Goal: Task Accomplishment & Management: Complete application form

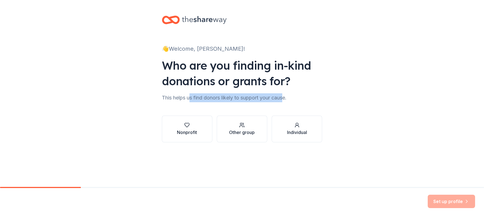
drag, startPoint x: 190, startPoint y: 98, endPoint x: 285, endPoint y: 98, distance: 94.7
click at [285, 98] on div "This helps us find donors likely to support your cause." at bounding box center [242, 97] width 160 height 9
click at [243, 134] on div "Other group" at bounding box center [242, 132] width 26 height 7
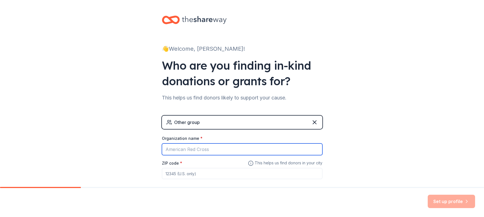
click at [210, 147] on input "Organization name *" at bounding box center [242, 149] width 160 height 12
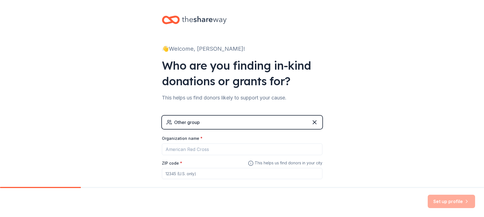
click at [379, 158] on div "👋 Welcome, [PERSON_NAME]! Who are you finding in-kind donations or grants for? …" at bounding box center [242, 108] width 484 height 217
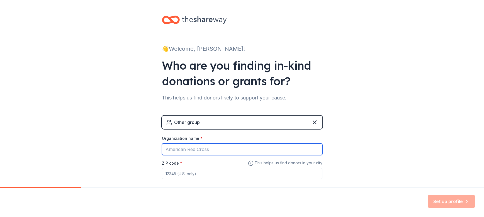
click at [233, 150] on input "Organization name *" at bounding box center [242, 149] width 160 height 12
type input "MidAmerican Energy"
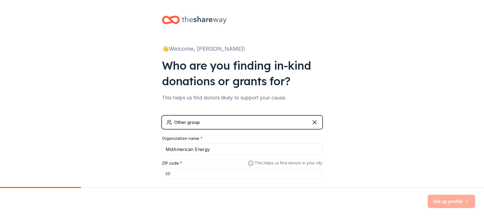
type input "5"
type input "50309"
click at [441, 203] on button "Set up profile" at bounding box center [451, 201] width 47 height 13
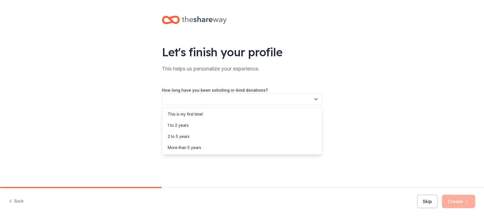
click at [211, 99] on button "button" at bounding box center [242, 99] width 160 height 12
click at [211, 149] on div "More than 5 years" at bounding box center [242, 147] width 158 height 11
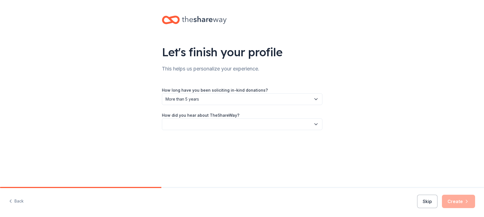
click at [201, 123] on button "button" at bounding box center [242, 124] width 160 height 12
click at [210, 140] on div "Friend or colleague" at bounding box center [242, 139] width 158 height 11
click at [456, 200] on button "Create" at bounding box center [458, 201] width 33 height 13
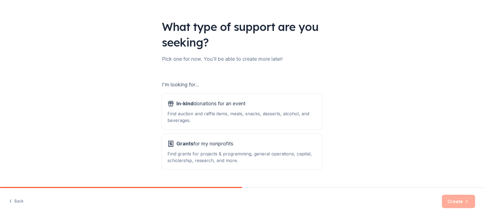
scroll to position [38, 0]
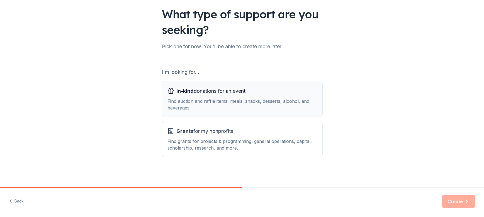
click at [223, 96] on div "In-kind donations for an event Find auction and raffle items, meals, snacks, de…" at bounding box center [241, 99] width 149 height 25
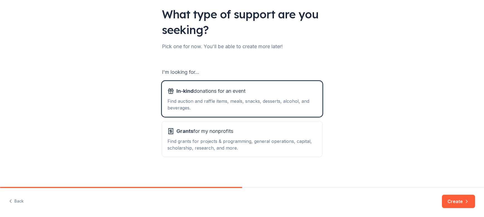
click at [457, 202] on button "Create" at bounding box center [458, 201] width 33 height 13
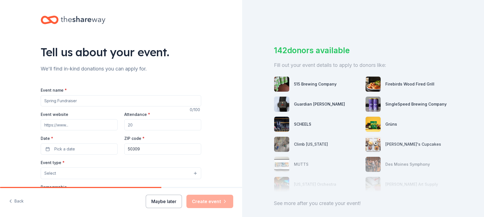
click at [171, 201] on button "Maybe later" at bounding box center [164, 201] width 36 height 13
click at [164, 203] on button "Maybe later" at bounding box center [164, 201] width 36 height 13
click at [164, 202] on button "Maybe later" at bounding box center [164, 201] width 36 height 13
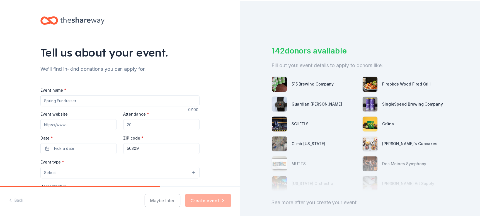
scroll to position [47, 0]
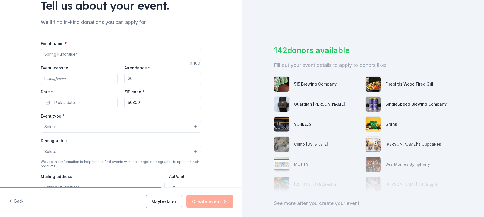
click at [163, 202] on button "Maybe later" at bounding box center [164, 201] width 36 height 13
click at [95, 52] on input "Event name *" at bounding box center [121, 54] width 160 height 11
type input "United Way of [GEOGRAPHIC_DATA][US_STATE]"
type input "1400"
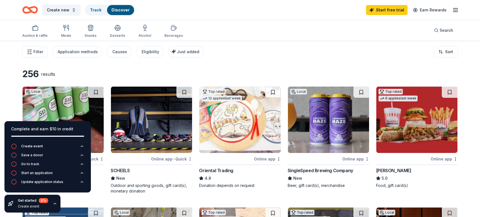
click at [53, 203] on icon "button" at bounding box center [55, 203] width 4 height 4
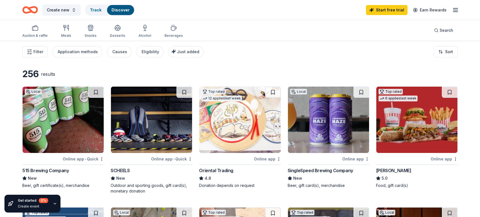
scroll to position [47, 0]
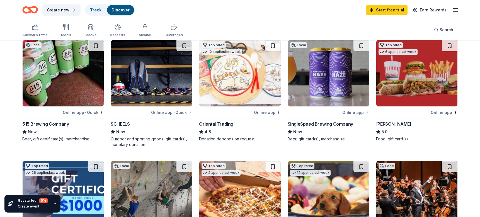
click at [92, 112] on div "Online app • Quick" at bounding box center [83, 112] width 41 height 7
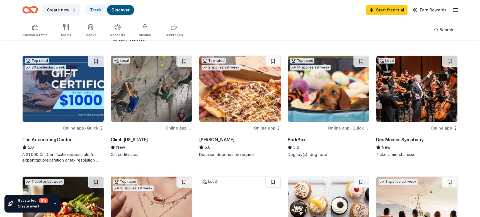
scroll to position [186, 0]
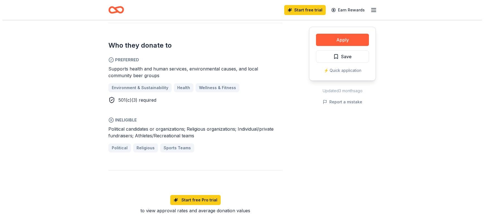
scroll to position [371, 0]
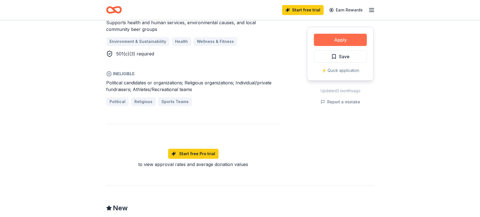
click at [339, 38] on button "Apply" at bounding box center [340, 40] width 53 height 12
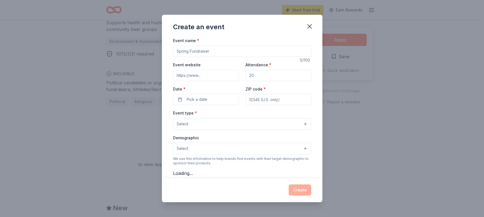
click at [213, 50] on input "Event name *" at bounding box center [242, 51] width 138 height 11
type input "United Way of [GEOGRAPHIC_DATA][US_STATE]"
type input "1400"
click at [203, 98] on span "Pick a date" at bounding box center [197, 99] width 21 height 7
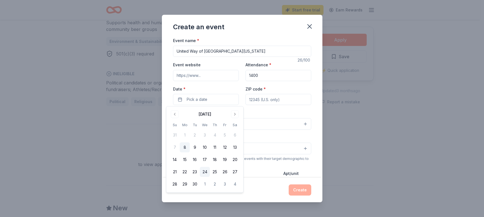
click at [204, 172] on button "24" at bounding box center [205, 172] width 10 height 10
click at [268, 111] on div "Event type * Select" at bounding box center [242, 119] width 138 height 20
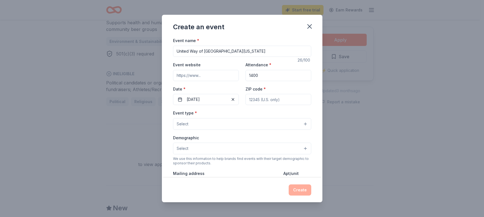
click at [221, 125] on button "Select" at bounding box center [242, 124] width 138 height 12
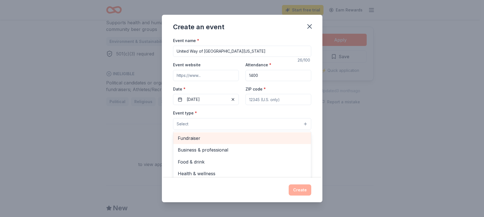
click at [238, 142] on span "Fundraiser" at bounding box center [242, 138] width 129 height 7
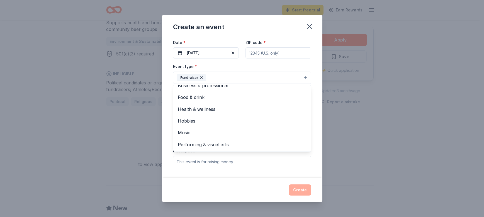
scroll to position [0, 0]
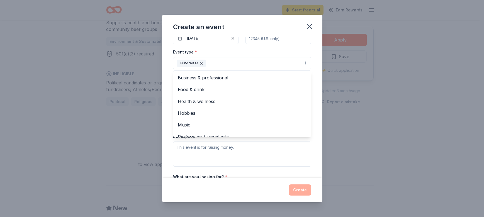
drag, startPoint x: 315, startPoint y: 143, endPoint x: 316, endPoint y: 119, distance: 23.4
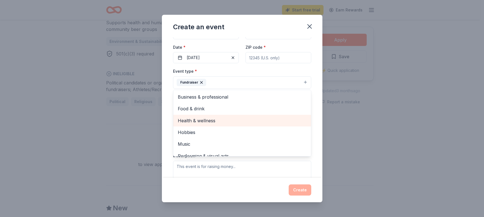
click at [208, 121] on span "Health & wellness" at bounding box center [242, 120] width 129 height 7
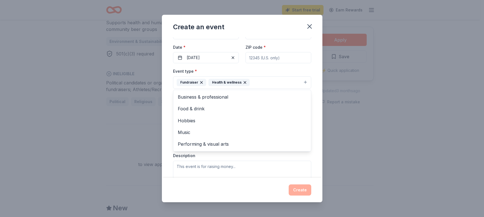
click at [311, 131] on div "Event name * United Way of [GEOGRAPHIC_DATA][US_STATE] 26 /100 Event website At…" at bounding box center [242, 107] width 160 height 140
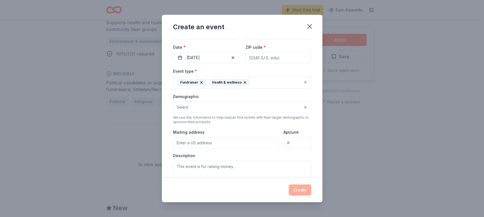
click at [247, 105] on button "Select" at bounding box center [242, 107] width 138 height 12
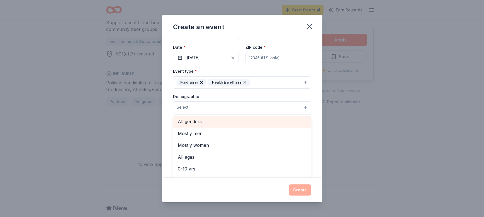
click at [198, 122] on span "All genders" at bounding box center [242, 121] width 129 height 7
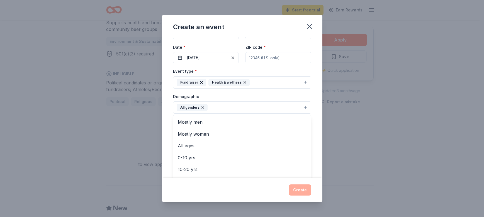
click at [312, 133] on div "Event name * United Way of [GEOGRAPHIC_DATA][US_STATE] 26 /100 Event website At…" at bounding box center [242, 107] width 160 height 140
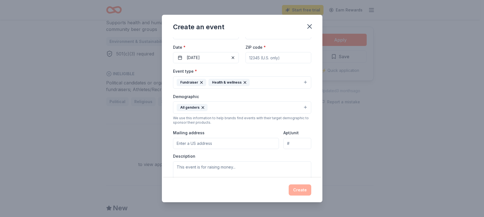
click at [229, 144] on input "Mailing address" at bounding box center [226, 143] width 106 height 11
type input "PO BOx 657"
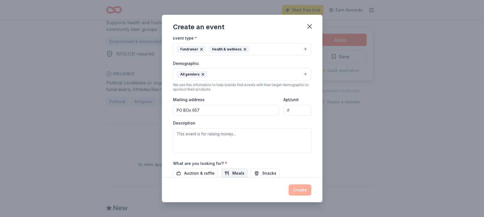
scroll to position [88, 0]
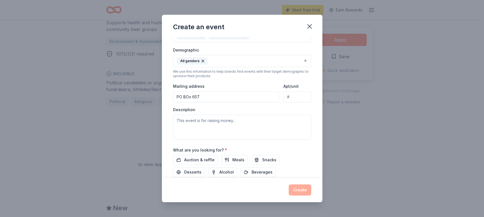
click at [223, 99] on input "PO BOx 657" at bounding box center [226, 96] width 106 height 11
click at [225, 96] on input "PO BOx 657" at bounding box center [226, 96] width 106 height 11
type input "PO BOx [STREET_ADDRESS]"
click at [244, 81] on div "Event type * Fundraiser Health & wellness Demographic All genders We use this i…" at bounding box center [242, 80] width 138 height 118
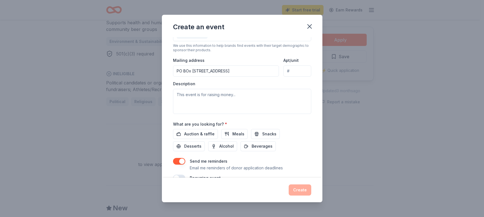
scroll to position [127, 0]
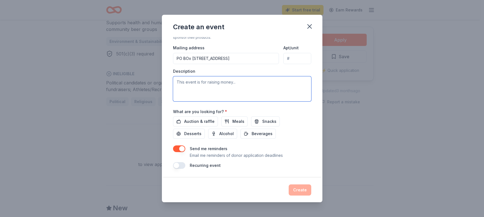
drag, startPoint x: 187, startPoint y: 82, endPoint x: 190, endPoint y: 82, distance: 3.3
click at [187, 82] on textarea at bounding box center [242, 88] width 138 height 25
type textarea "O"
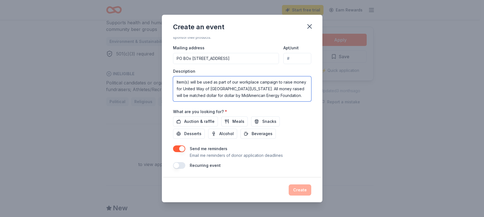
click at [279, 81] on textarea "Item(s) will be used as part of our workplace campaign to raise money for Unite…" at bounding box center [242, 88] width 138 height 25
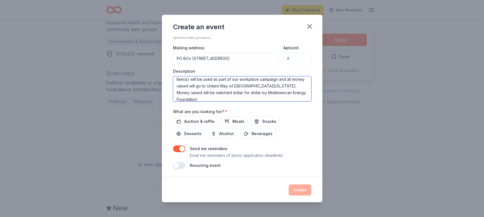
scroll to position [3, 0]
type textarea "Item(s) will be used as part of our workplace campaign and all money raised wil…"
click at [290, 165] on div "Recurring event" at bounding box center [242, 165] width 138 height 7
click at [179, 149] on button "button" at bounding box center [179, 148] width 12 height 7
click at [199, 120] on span "Auction & raffle" at bounding box center [199, 121] width 30 height 7
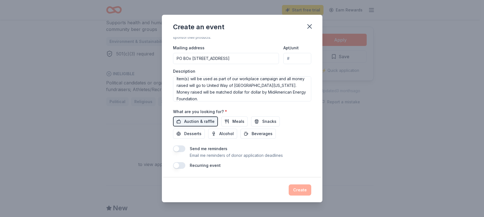
click at [180, 148] on button "button" at bounding box center [179, 148] width 12 height 7
click at [179, 148] on button "button" at bounding box center [179, 148] width 12 height 7
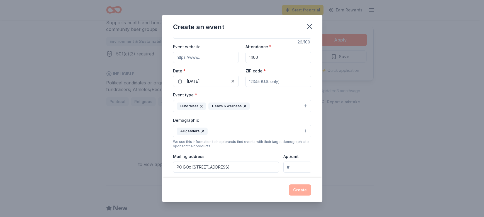
scroll to position [0, 0]
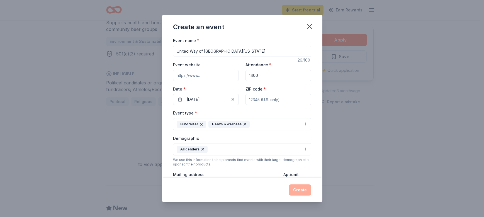
click at [282, 99] on input "ZIP code *" at bounding box center [278, 99] width 66 height 11
click at [284, 101] on input "ZIP code *" at bounding box center [278, 99] width 66 height 11
click at [275, 100] on input "ZIP code *" at bounding box center [278, 99] width 66 height 11
click at [272, 100] on input "ZIP code *" at bounding box center [278, 99] width 66 height 11
type input "50306"
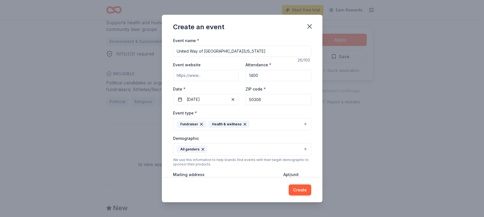
click at [309, 89] on div "Event name * United Way of [GEOGRAPHIC_DATA][US_STATE] 26 /100 Event website At…" at bounding box center [242, 107] width 160 height 140
click at [242, 52] on input "United Way of [GEOGRAPHIC_DATA][US_STATE]" at bounding box center [242, 51] width 138 height 11
type input "MidAmerican Energy Workplace Campaign Supporting United Way of [GEOGRAPHIC_DATA…"
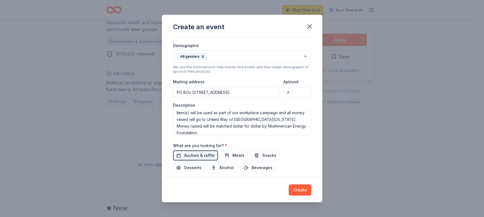
scroll to position [127, 0]
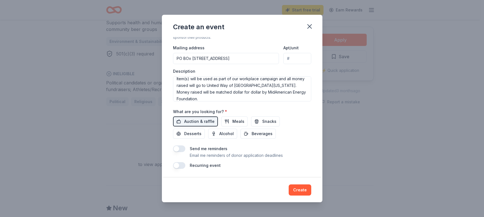
click at [303, 190] on button "Create" at bounding box center [300, 189] width 23 height 11
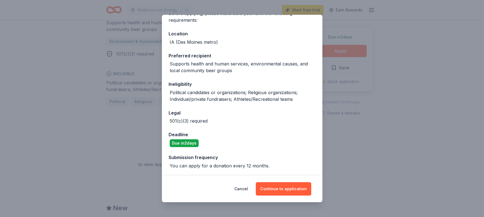
scroll to position [52, 0]
click at [284, 188] on button "Continue to application" at bounding box center [283, 188] width 55 height 13
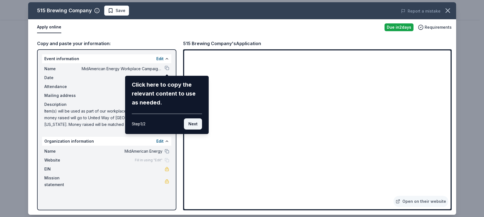
click at [199, 125] on button "Next" at bounding box center [193, 123] width 18 height 11
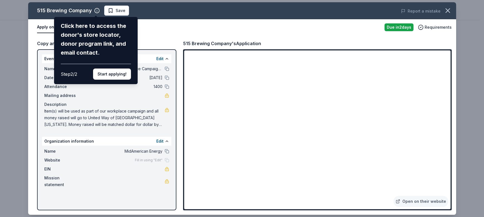
click at [201, 38] on div "515 Brewing Company Click here to access the donor's store locator, donor progr…" at bounding box center [242, 108] width 428 height 213
click at [187, 42] on div "515 Brewing Company Click here to access the donor's store locator, donor progr…" at bounding box center [242, 108] width 428 height 213
drag, startPoint x: 74, startPoint y: 74, endPoint x: 82, endPoint y: 73, distance: 8.4
click at [74, 74] on div "Step 2 / 2" at bounding box center [69, 74] width 16 height 7
click at [177, 36] on div "515 Brewing Company Click here to access the donor's store locator, donor progr…" at bounding box center [242, 108] width 428 height 213
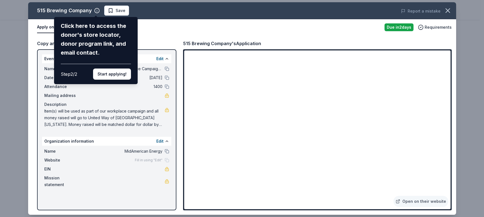
drag, startPoint x: 426, startPoint y: 203, endPoint x: 245, endPoint y: 113, distance: 201.3
click at [245, 113] on div "515 Brewing Company Click here to access the donor's store locator, donor progr…" at bounding box center [242, 108] width 428 height 213
click at [132, 100] on div "515 Brewing Company Click here to access the donor's store locator, donor progr…" at bounding box center [242, 108] width 428 height 213
click at [107, 121] on div "515 Brewing Company Click here to access the donor's store locator, donor progr…" at bounding box center [242, 108] width 428 height 213
click at [178, 13] on div "515 Brewing Company Click here to access the donor's store locator, donor progr…" at bounding box center [242, 108] width 428 height 213
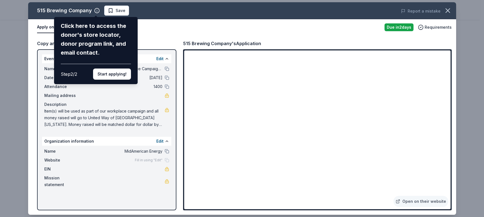
click at [118, 8] on div "515 Brewing Company Click here to access the donor's store locator, donor progr…" at bounding box center [242, 108] width 428 height 213
click at [117, 12] on div "515 Brewing Company Click here to access the donor's store locator, donor progr…" at bounding box center [242, 108] width 428 height 213
click at [117, 11] on div "515 Brewing Company Click here to access the donor's store locator, donor progr…" at bounding box center [242, 108] width 428 height 213
click at [108, 76] on button "Start applying!" at bounding box center [112, 74] width 38 height 11
